Goal: Find specific page/section: Find specific page/section

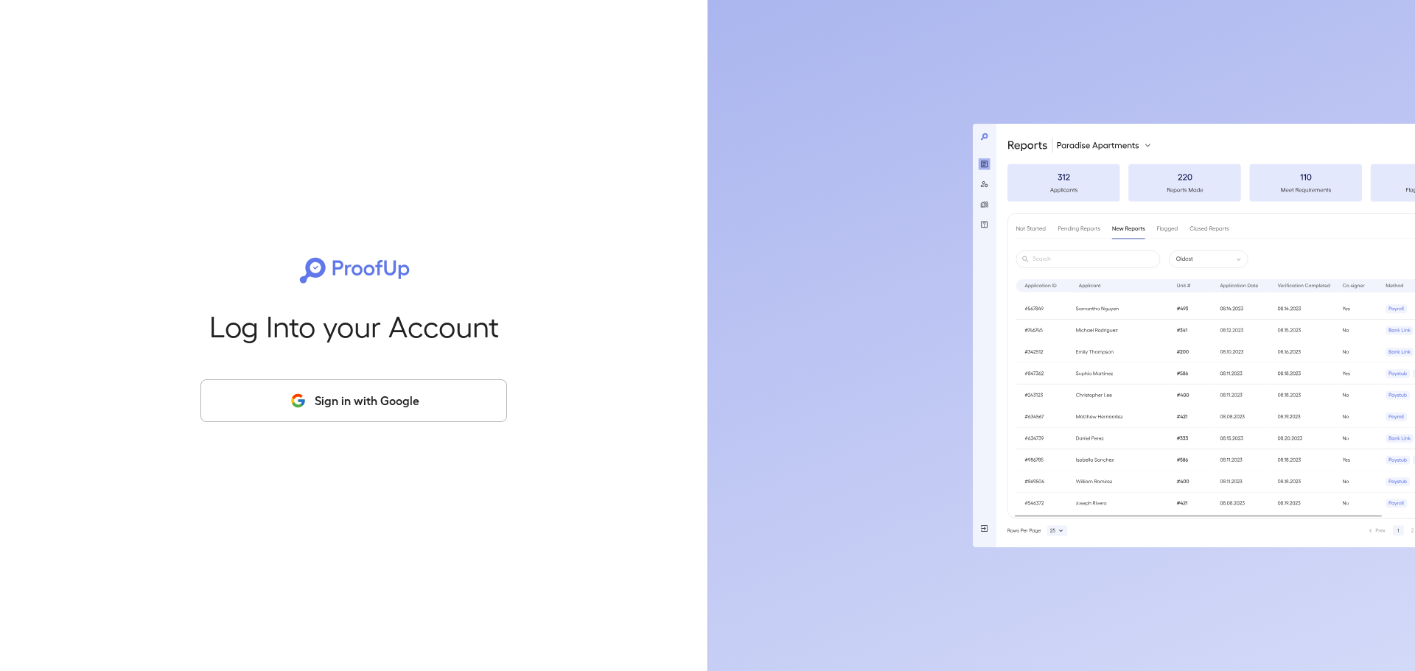
click at [432, 389] on button "Sign in with Google" at bounding box center [353, 400] width 307 height 43
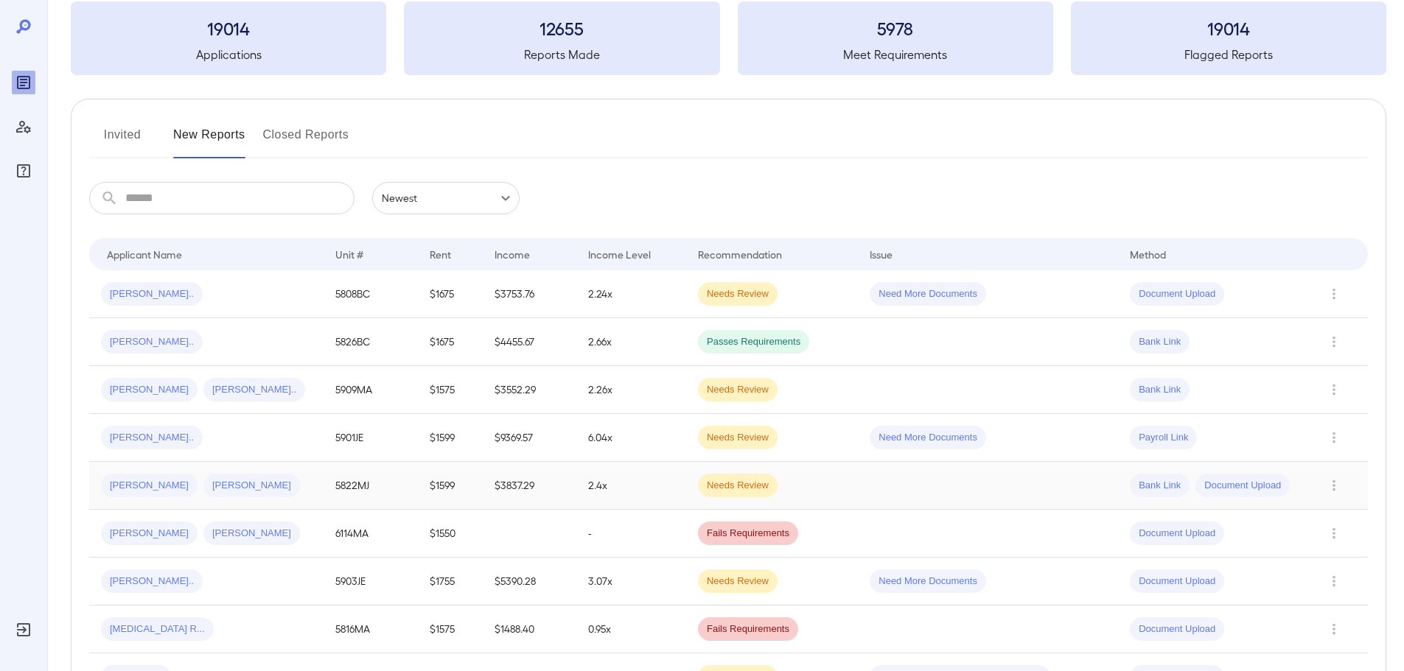
scroll to position [147, 0]
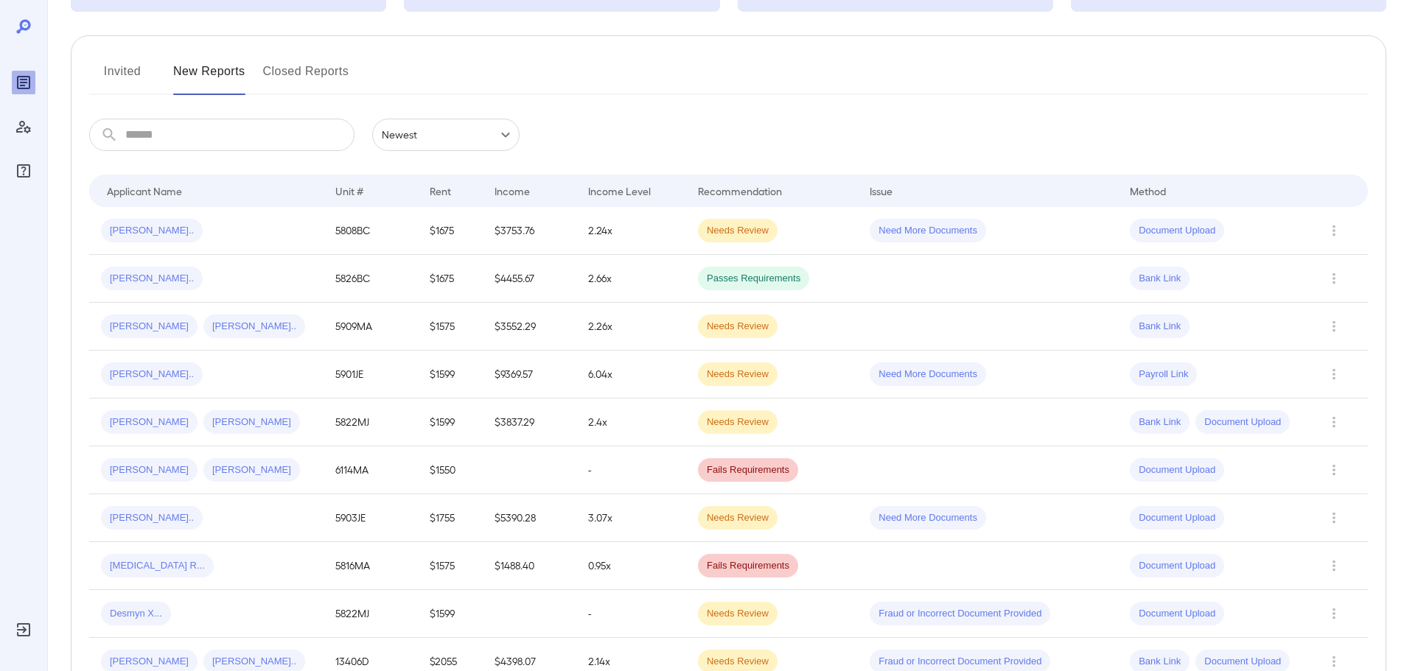
click at [135, 64] on button "Invited" at bounding box center [122, 77] width 66 height 35
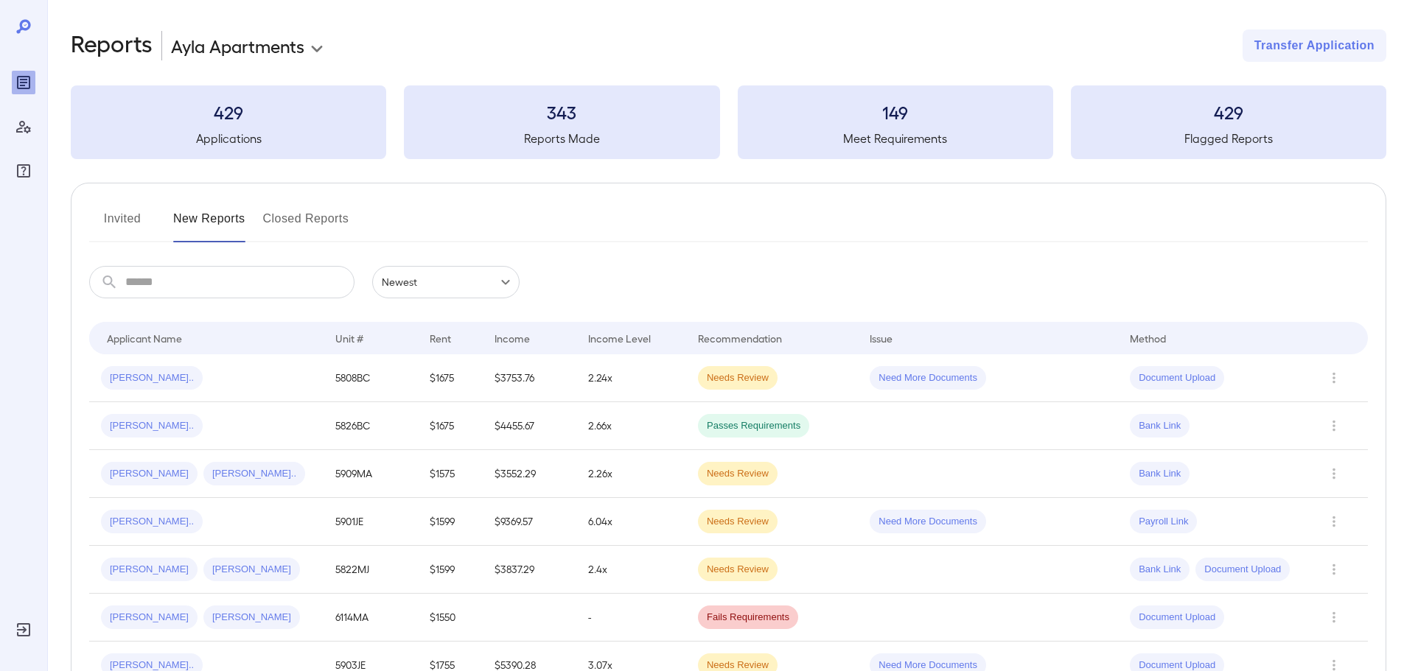
click at [117, 215] on button "Invited" at bounding box center [122, 224] width 66 height 35
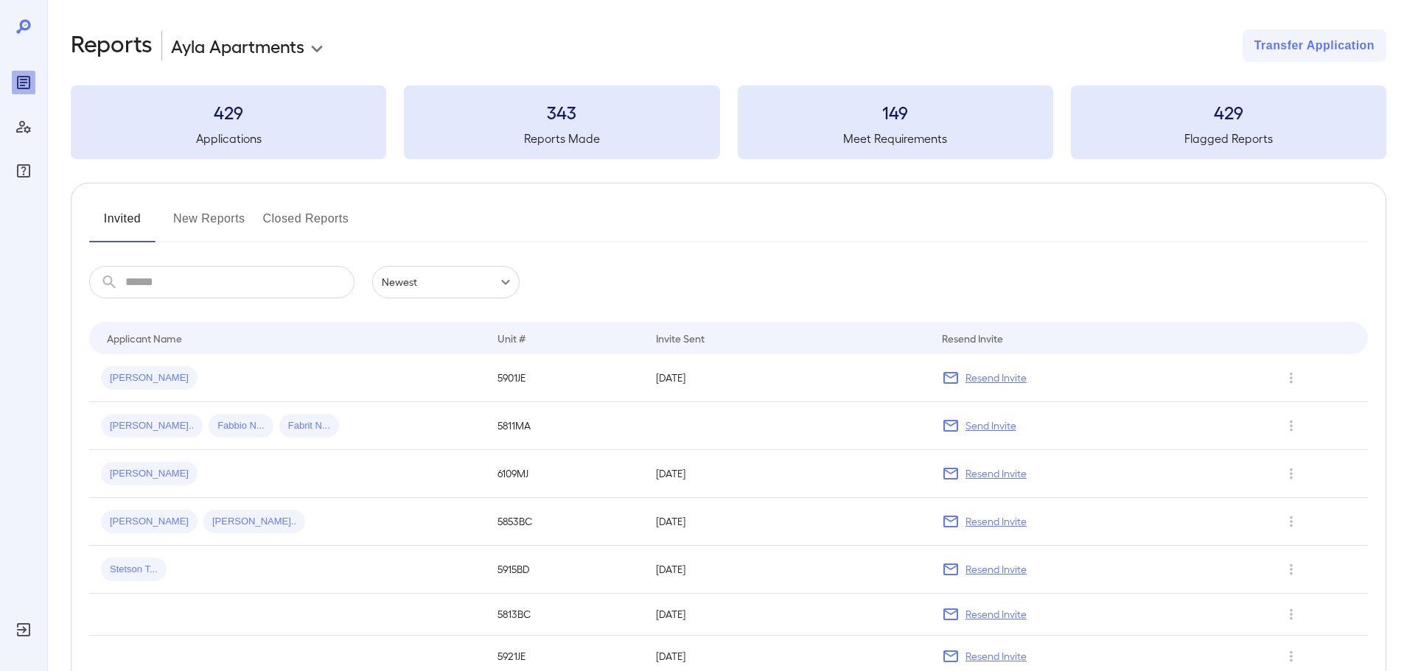
click at [222, 218] on button "New Reports" at bounding box center [209, 224] width 72 height 35
